Goal: Transaction & Acquisition: Subscribe to service/newsletter

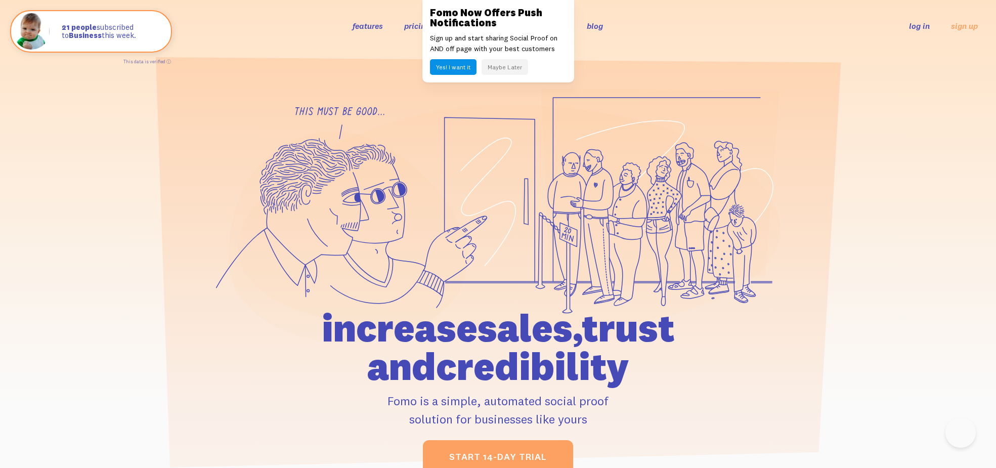
click at [416, 25] on link "pricing" at bounding box center [417, 26] width 26 height 10
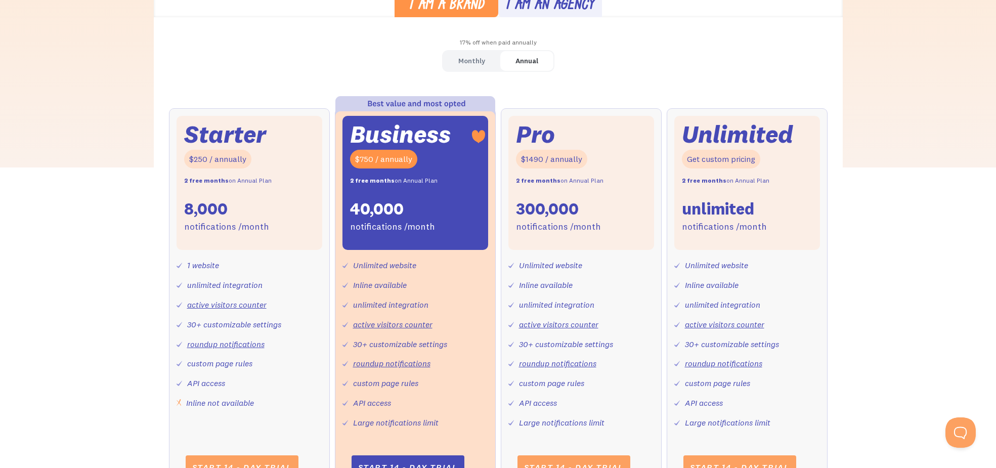
scroll to position [315, 0]
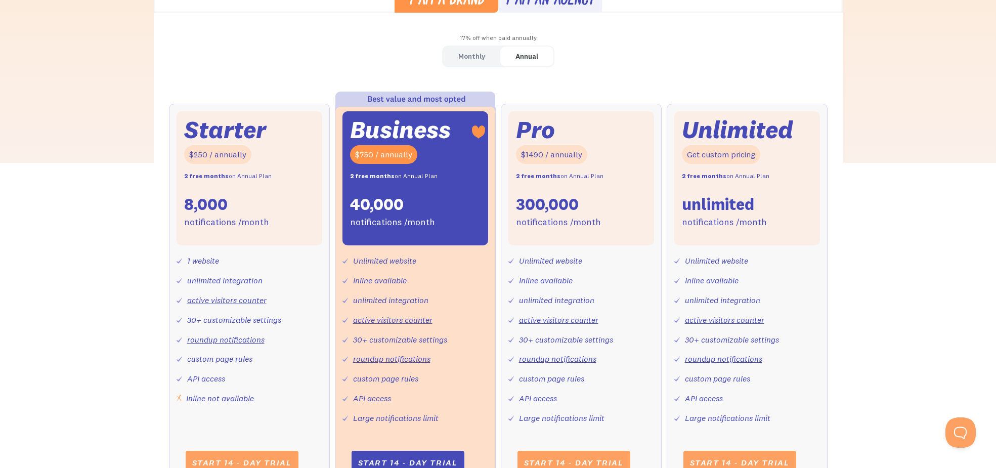
click at [486, 63] on link "Monthly" at bounding box center [471, 57] width 57 height 20
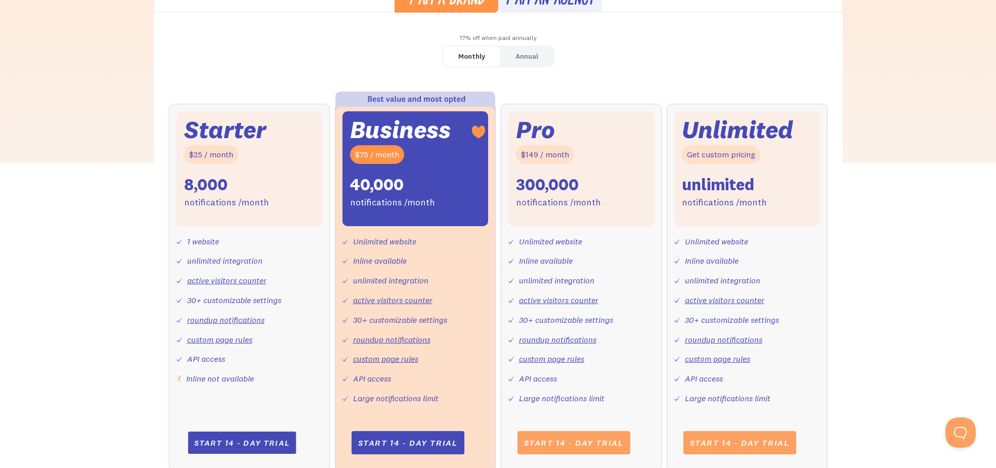
click at [257, 443] on link "Start 14 - day trial" at bounding box center [242, 442] width 108 height 22
